Goal: Information Seeking & Learning: Learn about a topic

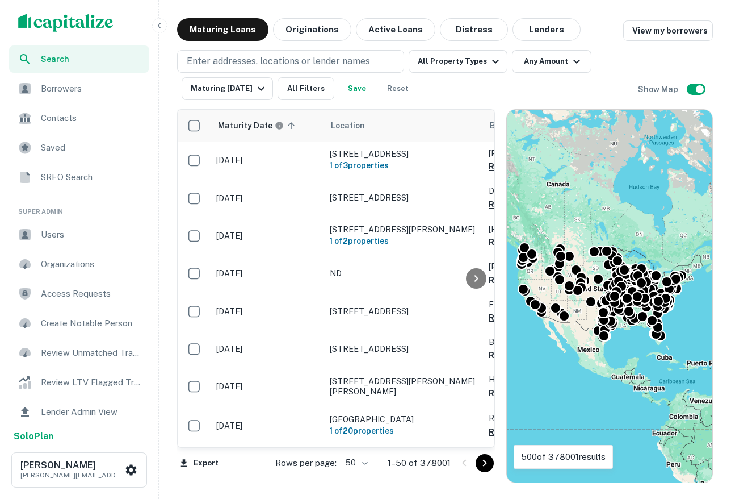
click at [153, 26] on button "button" at bounding box center [159, 25] width 15 height 15
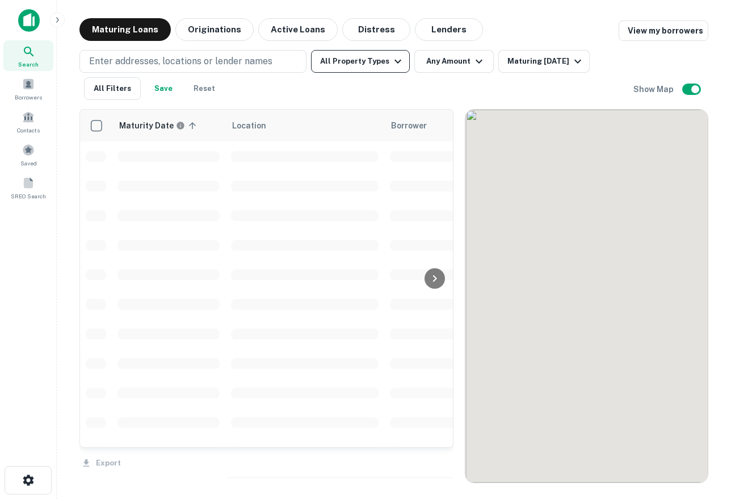
click at [355, 64] on button "All Property Types" at bounding box center [360, 61] width 99 height 23
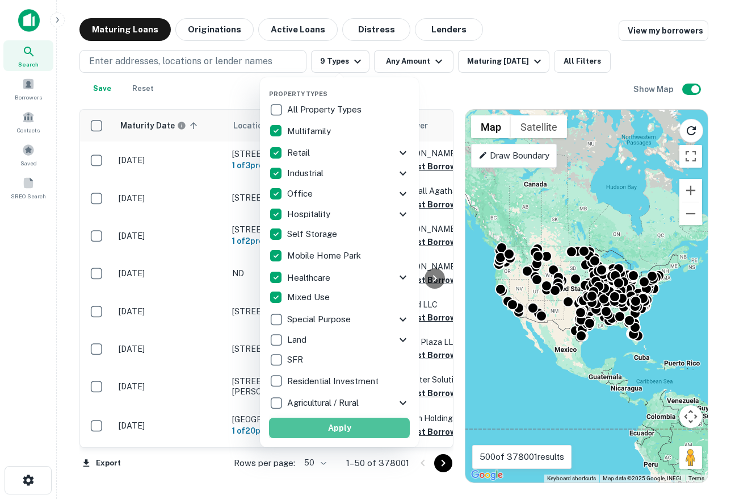
click at [361, 426] on button "Apply" at bounding box center [339, 427] width 141 height 20
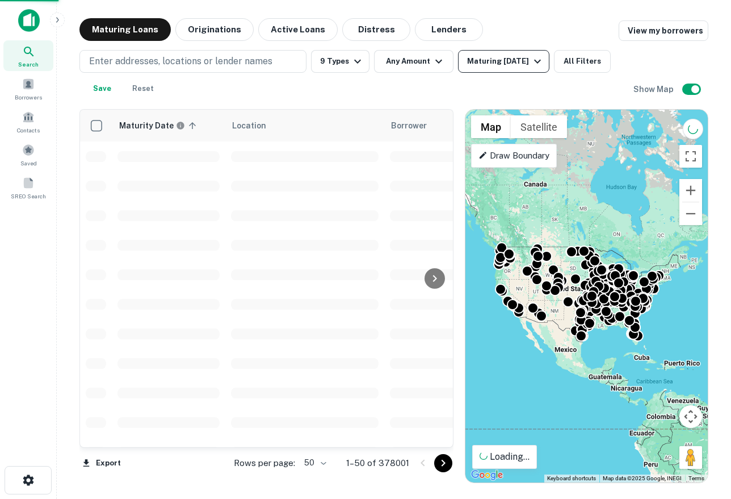
click at [499, 55] on div "Maturing [DATE]" at bounding box center [505, 62] width 77 height 14
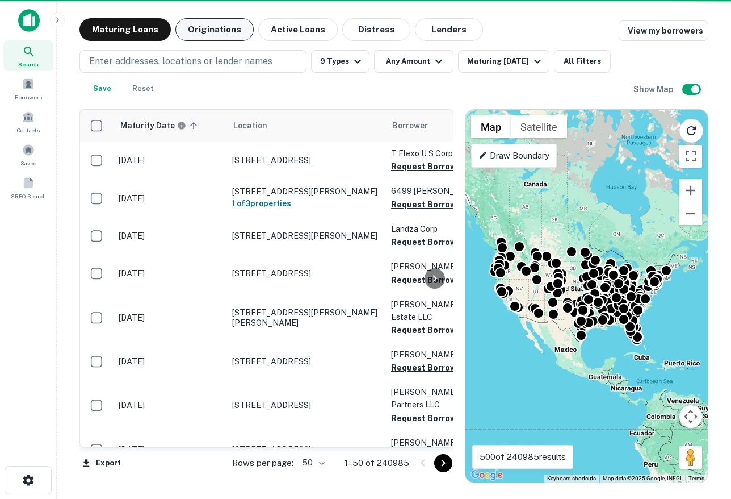
click at [189, 28] on button "Originations" at bounding box center [214, 29] width 78 height 23
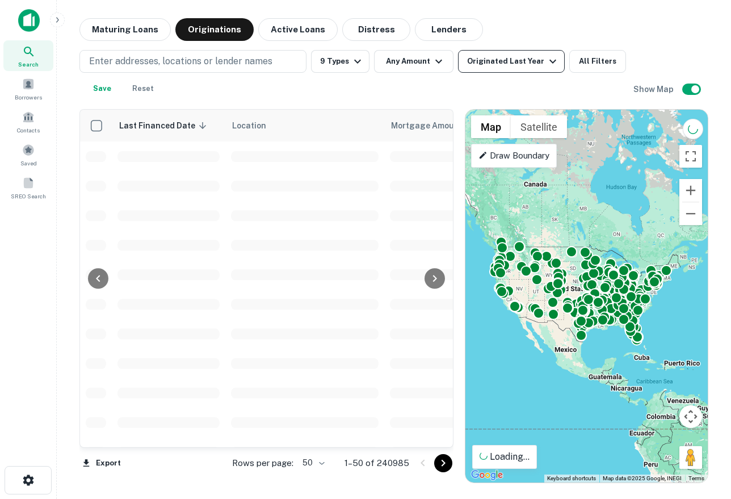
click at [503, 64] on div "Originated Last Year" at bounding box center [513, 62] width 93 height 14
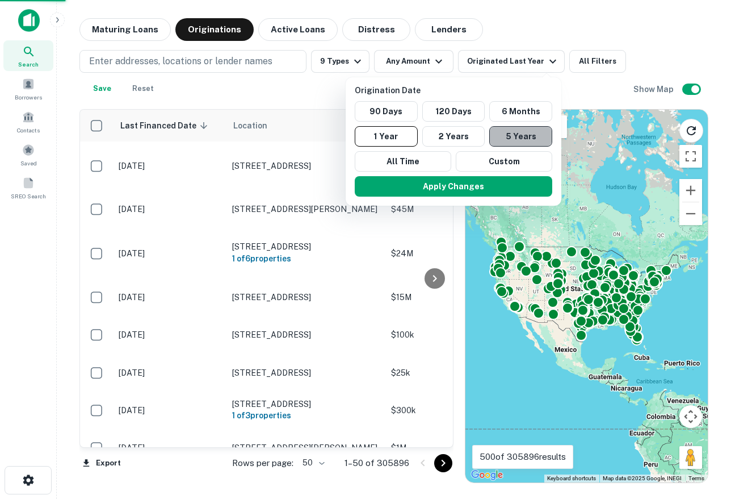
drag, startPoint x: 522, startPoint y: 135, endPoint x: 475, endPoint y: 177, distance: 63.1
click at [522, 135] on button "5 Years" at bounding box center [520, 136] width 63 height 20
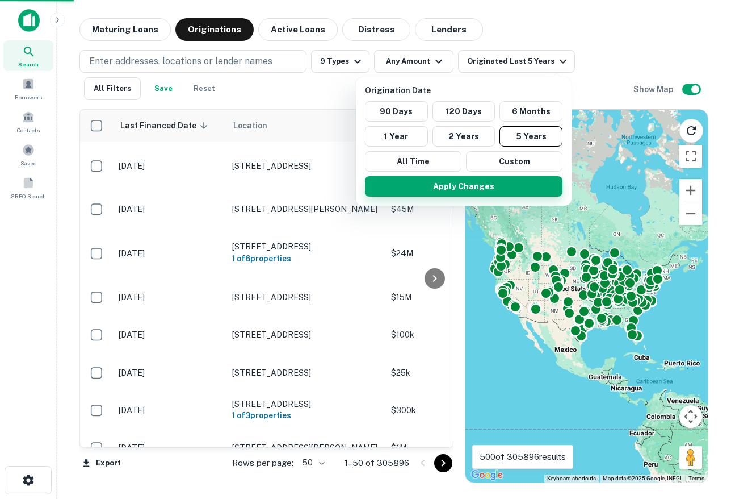
click at [472, 186] on button "Apply Changes" at bounding box center [464, 186] width 198 height 20
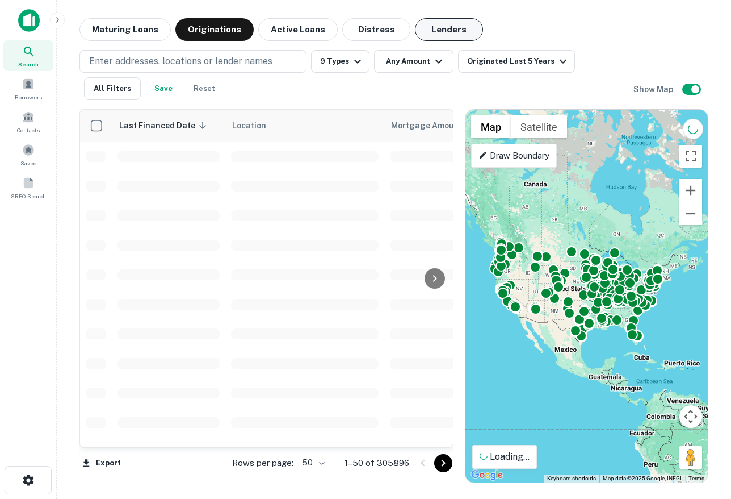
click at [436, 31] on button "Lenders" at bounding box center [449, 29] width 68 height 23
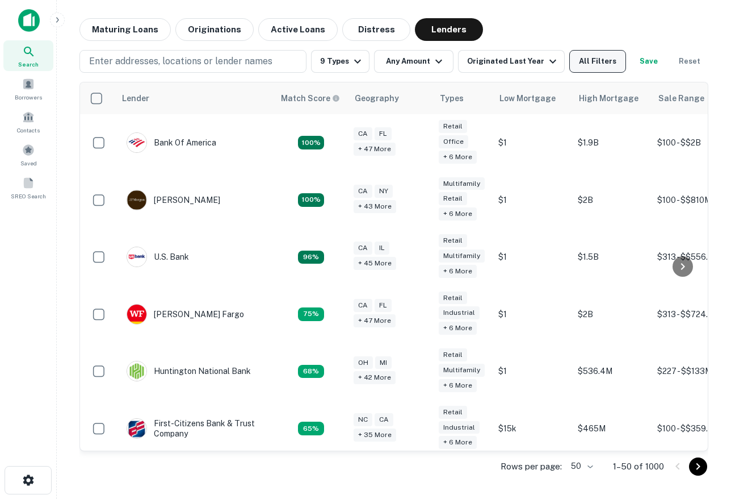
click at [598, 63] on button "All Filters" at bounding box center [598, 61] width 57 height 23
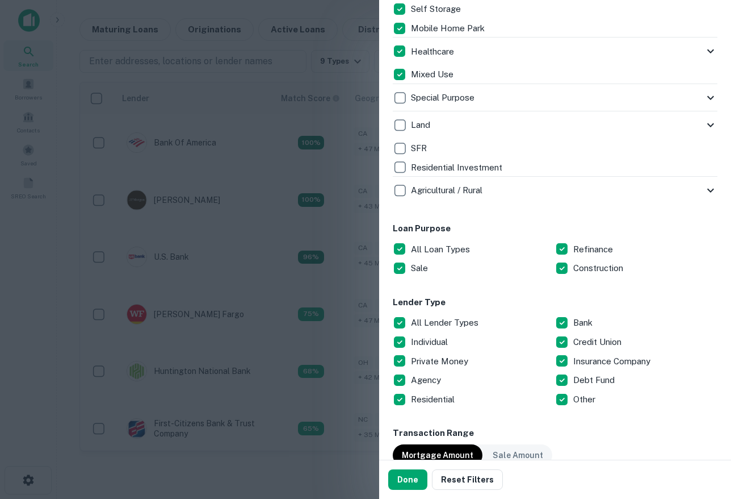
scroll to position [535, 0]
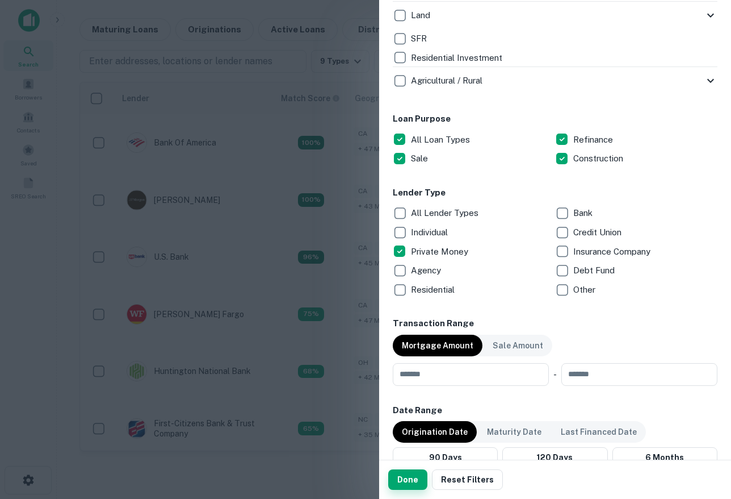
click at [393, 478] on button "Done" at bounding box center [407, 479] width 39 height 20
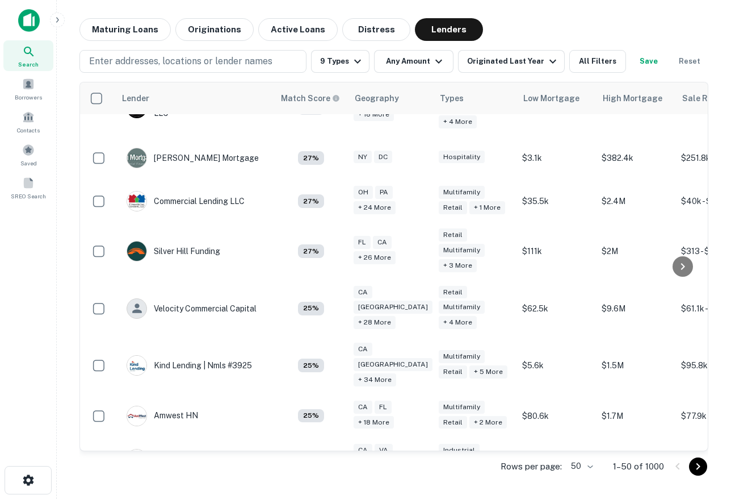
scroll to position [305, 0]
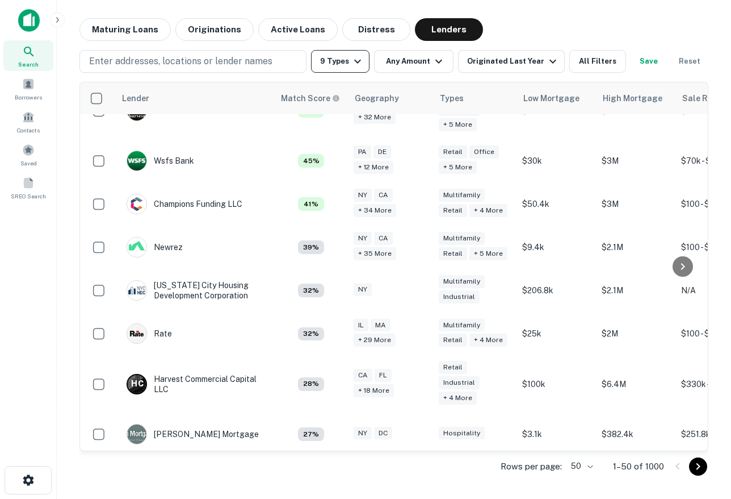
click at [357, 61] on icon "button" at bounding box center [358, 62] width 14 height 14
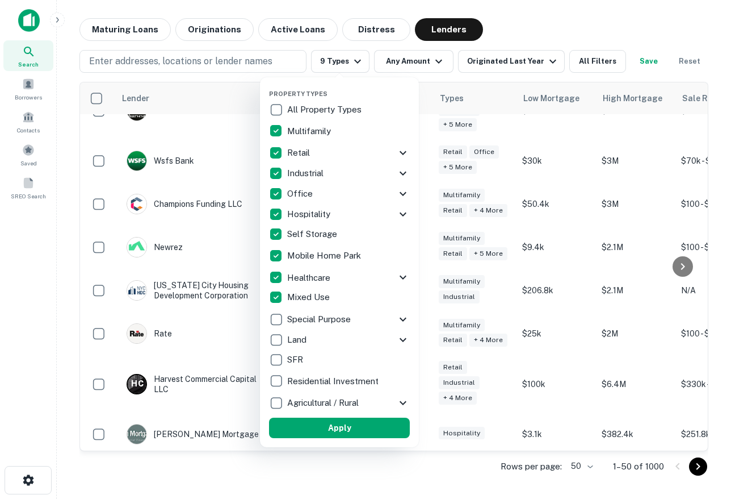
click at [309, 427] on button "Apply" at bounding box center [339, 427] width 141 height 20
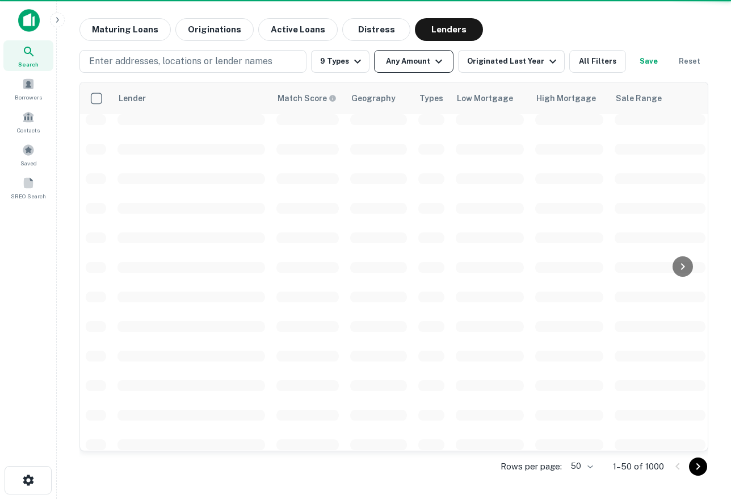
click at [414, 66] on button "Any Amount" at bounding box center [413, 61] width 79 height 23
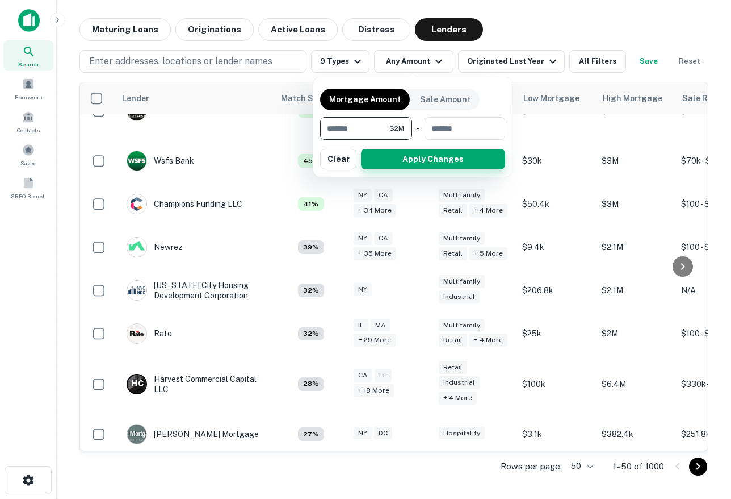
type input "*******"
click at [414, 162] on button "Apply Changes" at bounding box center [433, 159] width 144 height 20
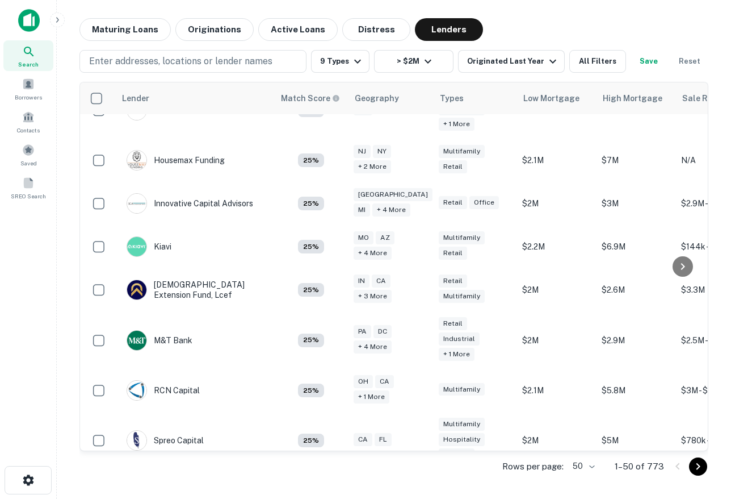
scroll to position [2018, 0]
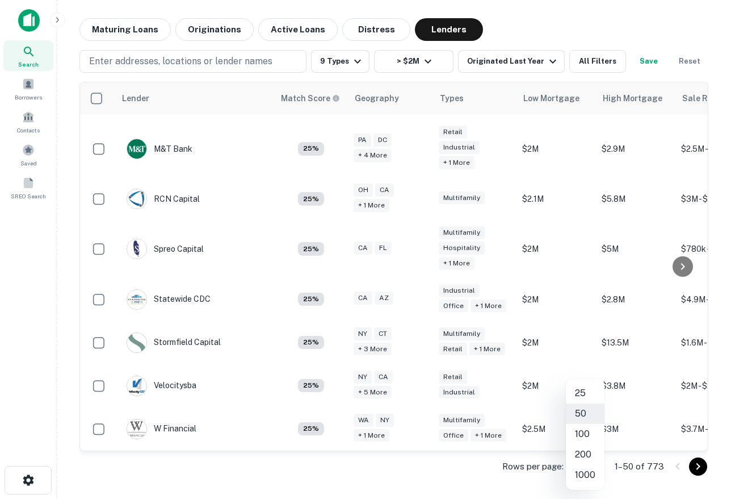
click at [595, 465] on body "Search Borrowers Contacts Saved SREO Search Maturing Loans Originations Active …" at bounding box center [365, 249] width 731 height 499
click at [585, 455] on li "200" at bounding box center [585, 454] width 39 height 20
type input "***"
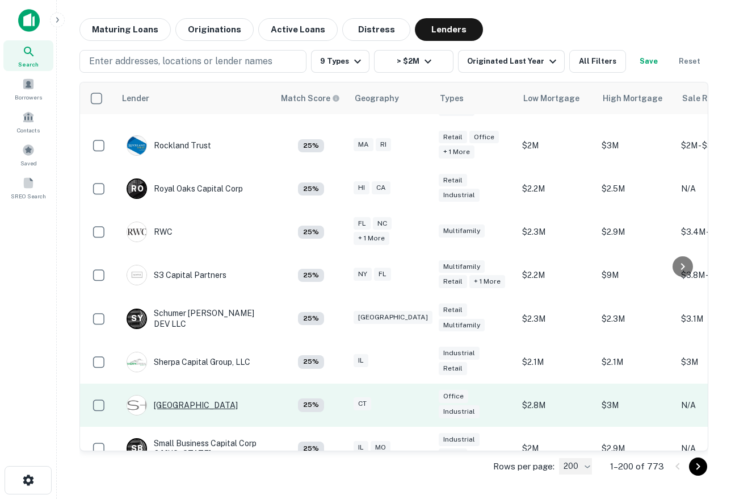
scroll to position [7673, 0]
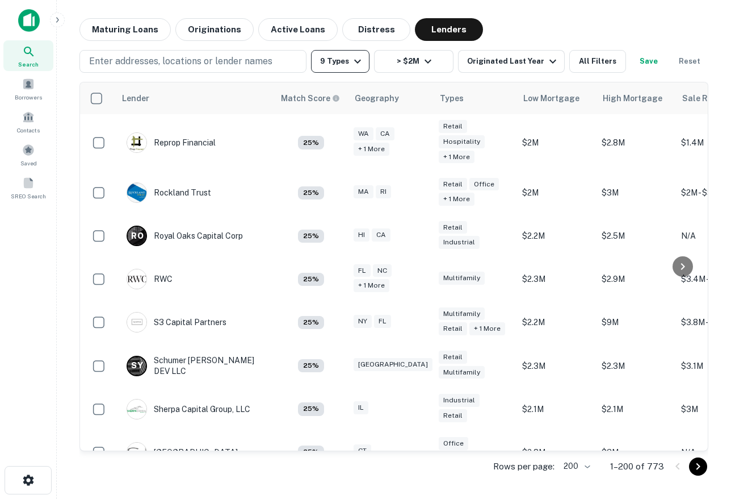
click at [351, 62] on icon "button" at bounding box center [358, 62] width 14 height 14
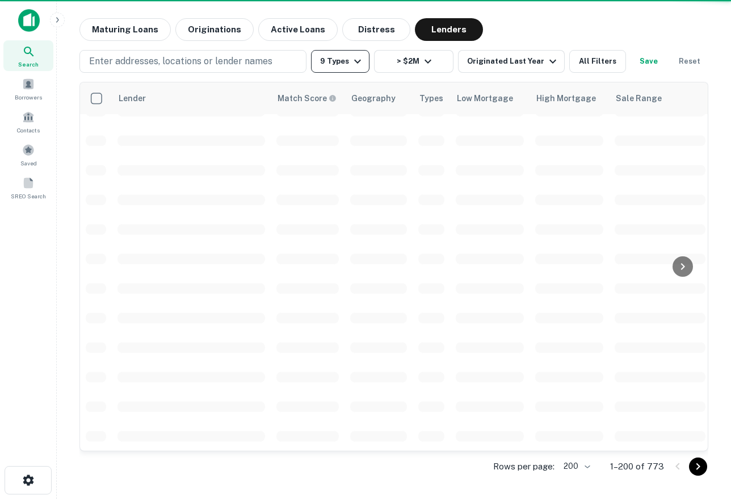
scroll to position [2616, 0]
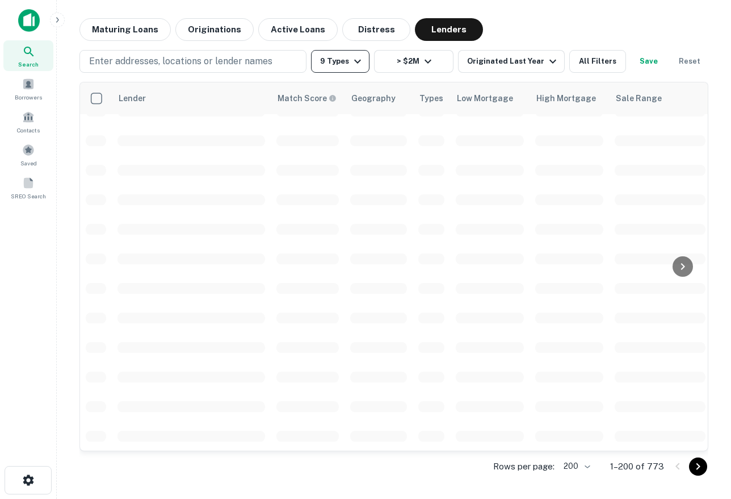
click at [351, 64] on icon "button" at bounding box center [358, 62] width 14 height 14
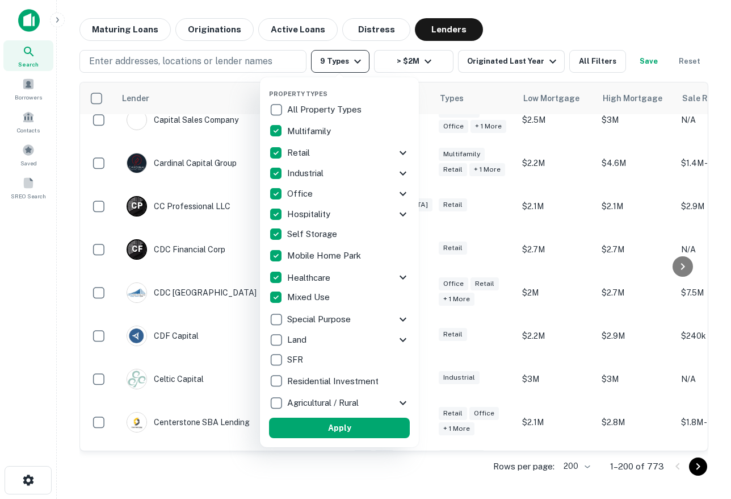
scroll to position [7673, 0]
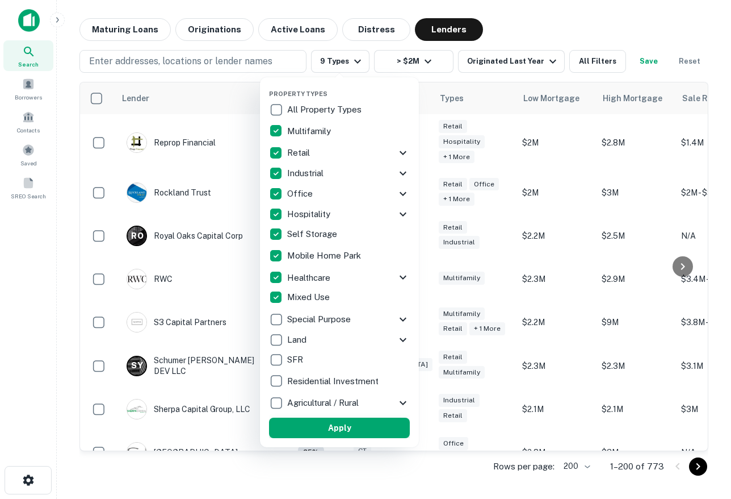
click at [354, 422] on button "Apply" at bounding box center [339, 427] width 141 height 20
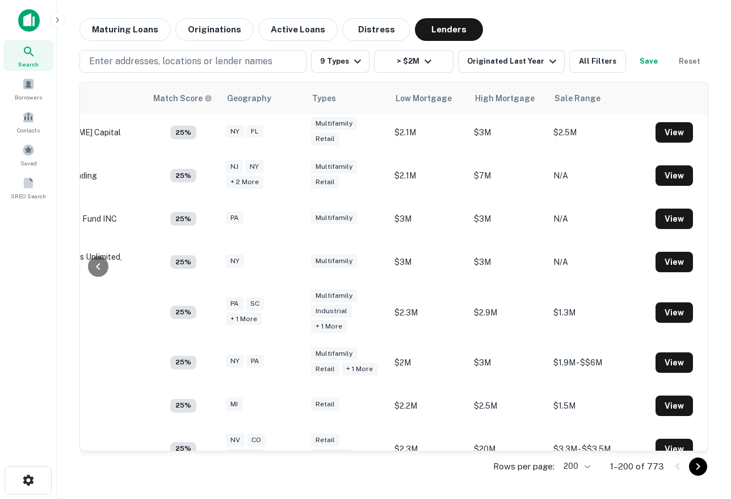
scroll to position [4282, 127]
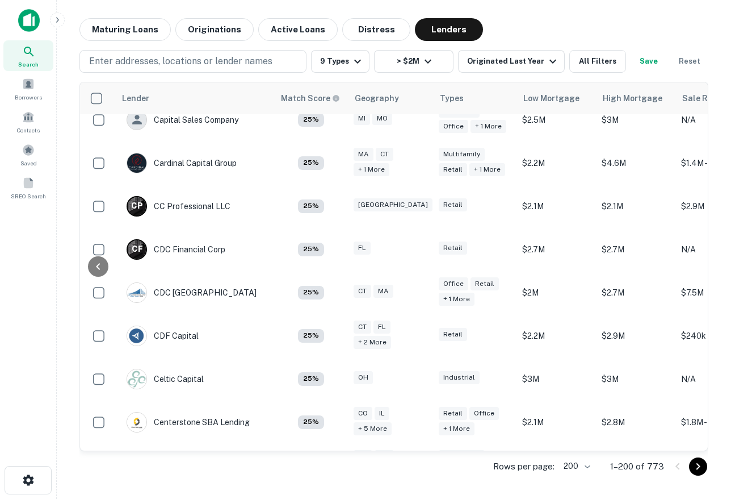
scroll to position [2616, 127]
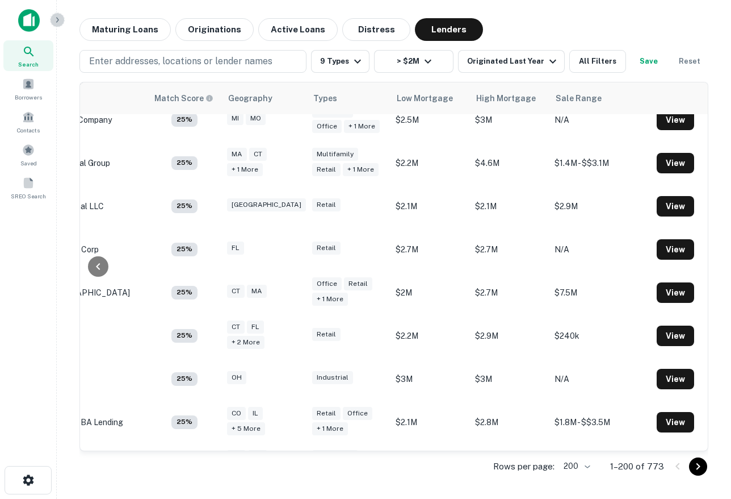
click at [57, 20] on icon "button" at bounding box center [57, 19] width 9 height 9
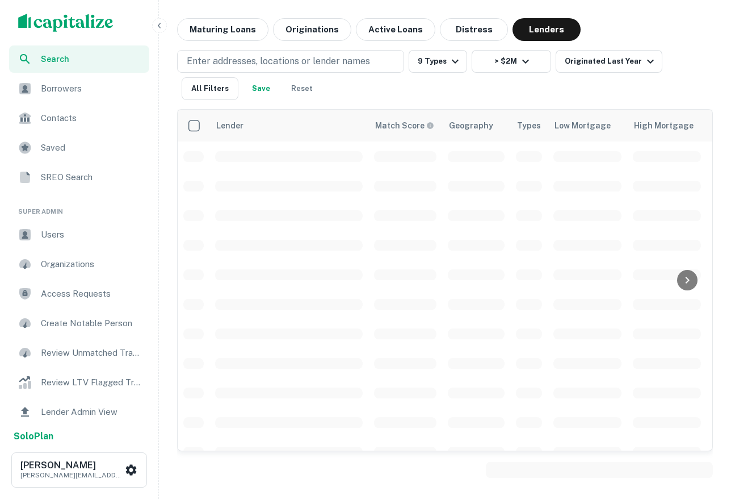
click at [77, 241] on div "Users" at bounding box center [79, 234] width 140 height 27
